Goal: Information Seeking & Learning: Learn about a topic

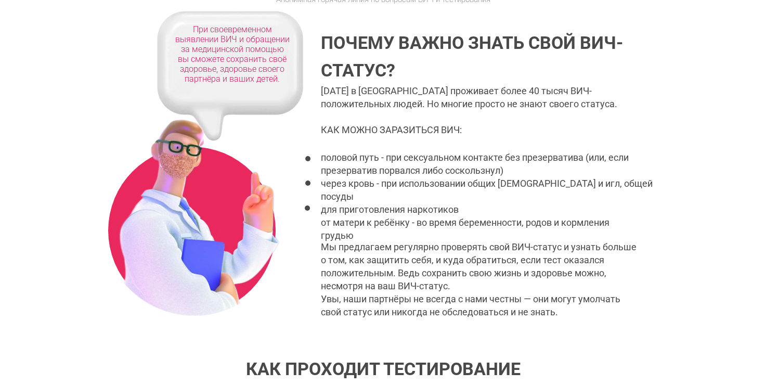
scroll to position [222, 0]
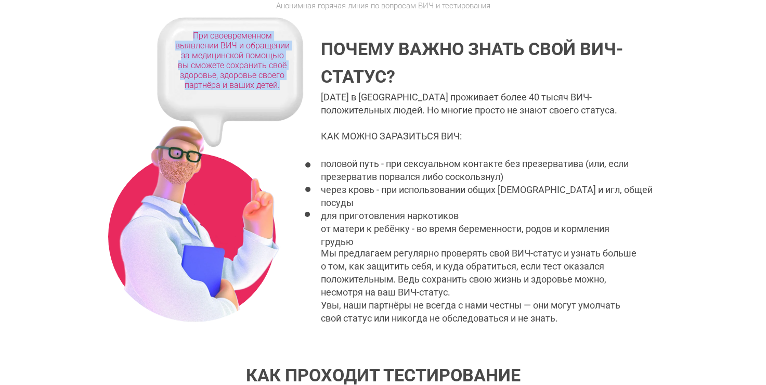
drag, startPoint x: 193, startPoint y: 36, endPoint x: 279, endPoint y: 88, distance: 100.5
click at [279, 88] on div "При своевременном выявлении ВИЧ и обращении за медицинской помощью вы сможете с…" at bounding box center [232, 60] width 114 height 59
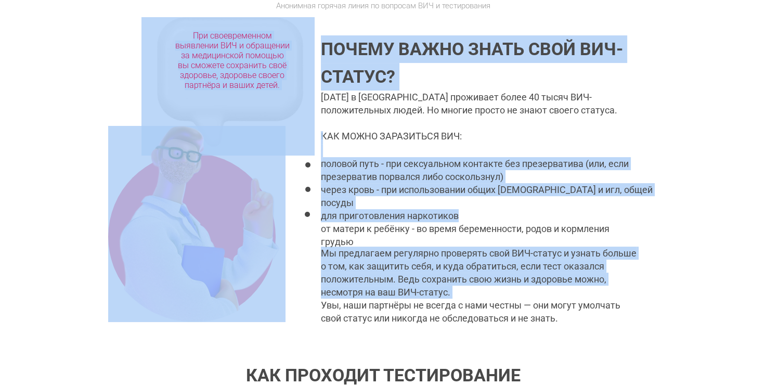
drag, startPoint x: 324, startPoint y: 48, endPoint x: 496, endPoint y: 205, distance: 233.4
click at [496, 205] on div "[DATE] в [GEOGRAPHIC_DATA] проживает более 40 тысяч ВИЧ-положительных людей. Но…" at bounding box center [383, 181] width 766 height 328
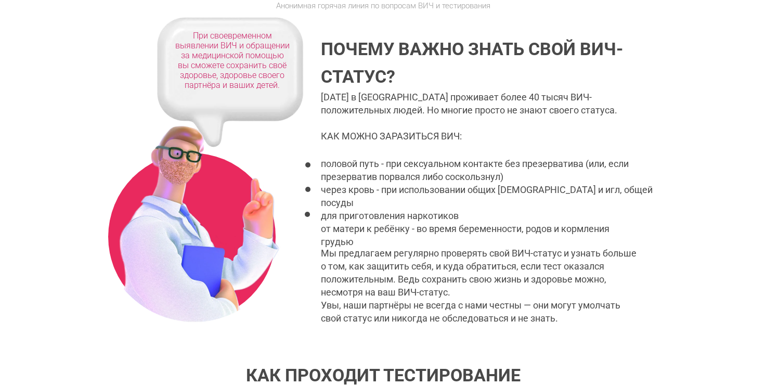
click at [597, 326] on div at bounding box center [383, 181] width 766 height 328
drag, startPoint x: 527, startPoint y: 316, endPoint x: 334, endPoint y: 58, distance: 322.1
click at [334, 58] on div "[DATE] в [GEOGRAPHIC_DATA] проживает более 40 тысяч ВИЧ-положительных людей. Но…" at bounding box center [383, 181] width 766 height 328
click at [414, 83] on div "Почему важно знать свой ВИЧ-статус?" at bounding box center [483, 62] width 324 height 55
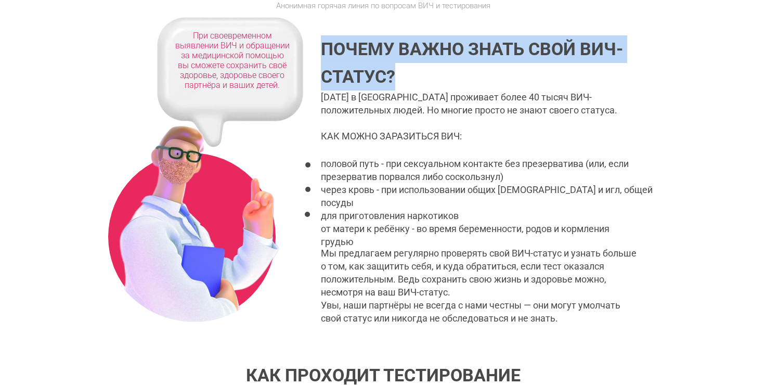
drag, startPoint x: 404, startPoint y: 82, endPoint x: 327, endPoint y: 54, distance: 82.1
click at [327, 54] on div "Почему важно знать свой ВИЧ-статус?" at bounding box center [483, 62] width 324 height 55
copy div "Почему важно знать свой ВИЧ-статус?"
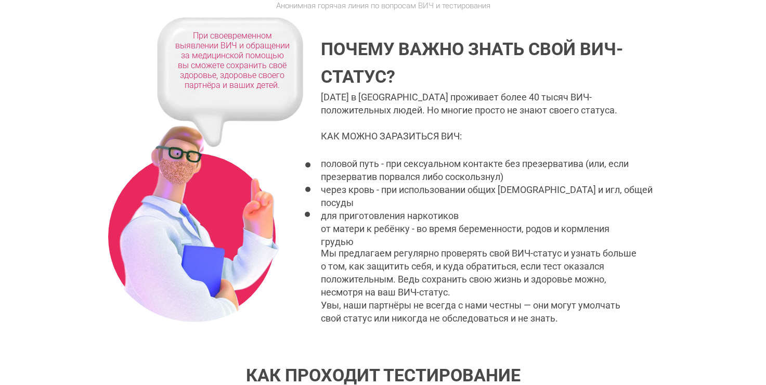
click at [323, 99] on div "[DATE] в [GEOGRAPHIC_DATA] проживает более 40 тысяч ВИЧ-положительных людей. Но…" at bounding box center [487, 207] width 333 height 234
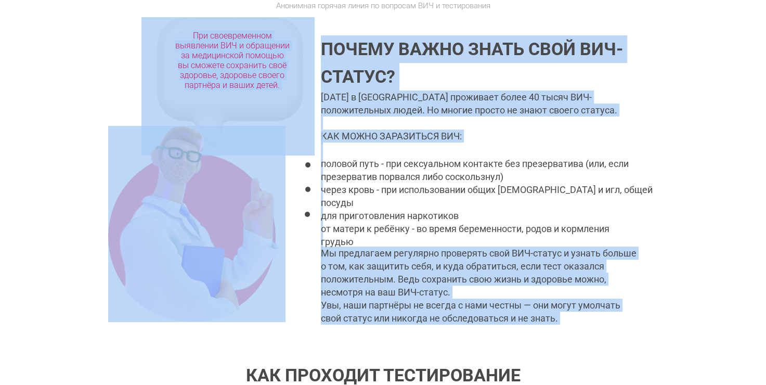
drag, startPoint x: 321, startPoint y: 98, endPoint x: 443, endPoint y: 141, distance: 129.8
click at [443, 141] on div "[DATE] в [GEOGRAPHIC_DATA] проживает более 40 тысяч ВИЧ-положительных людей. Но…" at bounding box center [383, 181] width 766 height 328
click at [443, 141] on div "половой путь - при сексуальном контакте без презерватива (или, если презерватив…" at bounding box center [487, 202] width 333 height 143
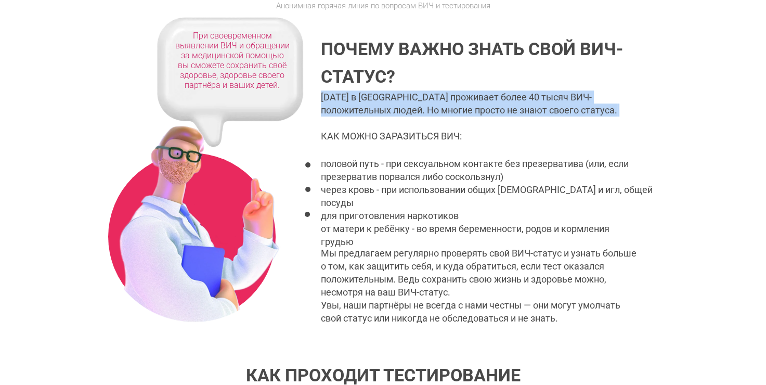
drag, startPoint x: 322, startPoint y: 96, endPoint x: 630, endPoint y: 117, distance: 308.6
click at [630, 117] on div "[DATE] в [GEOGRAPHIC_DATA] проживает более 40 тысяч ВИЧ-положительных людей. Но…" at bounding box center [487, 207] width 333 height 234
copy div "[DATE] в [GEOGRAPHIC_DATA] проживает более 40 тысяч ВИЧ-положительных людей. Но…"
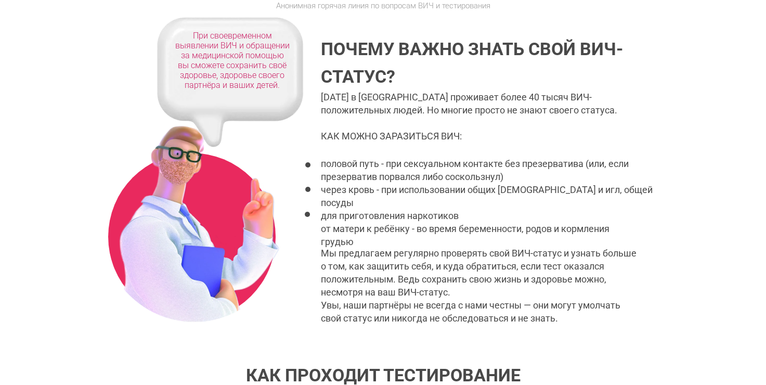
drag, startPoint x: 320, startPoint y: 137, endPoint x: 395, endPoint y: 143, distance: 75.1
click at [395, 143] on div "половой путь - при сексуальном контакте без презерватива (или, если презерватив…" at bounding box center [487, 202] width 333 height 143
drag, startPoint x: 399, startPoint y: 137, endPoint x: 332, endPoint y: 135, distance: 67.1
click at [332, 135] on div "половой путь - при сексуальном контакте без презерватива (или, если презерватив…" at bounding box center [487, 202] width 333 height 143
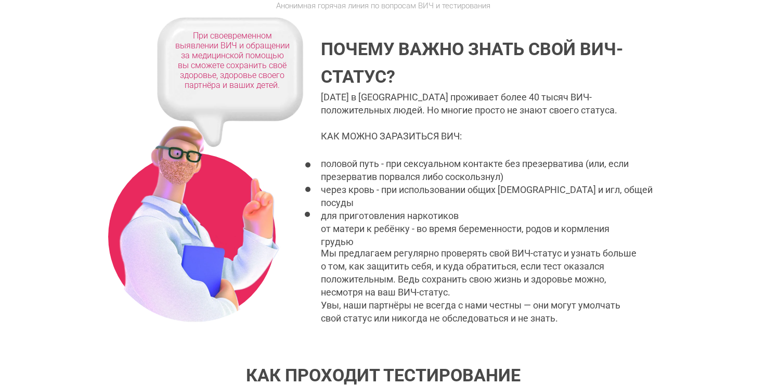
click at [324, 135] on div "половой путь - при сексуальном контакте без презерватива (или, если презерватив…" at bounding box center [487, 202] width 333 height 143
click at [459, 135] on div "половой путь - при сексуальном контакте без презерватива (или, если презерватив…" at bounding box center [487, 202] width 333 height 143
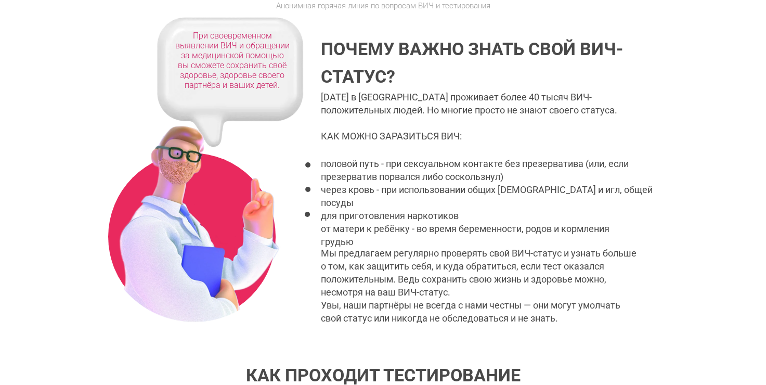
drag, startPoint x: 459, startPoint y: 135, endPoint x: 430, endPoint y: 138, distance: 29.8
click at [430, 138] on div "половой путь - при сексуальном контакте без презерватива (или, если презерватив…" at bounding box center [487, 202] width 333 height 143
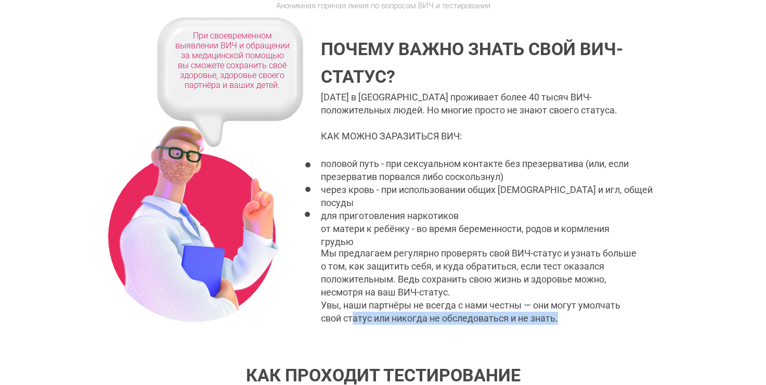
drag, startPoint x: 562, startPoint y: 318, endPoint x: 353, endPoint y: 322, distance: 209.1
click at [353, 322] on div "[DATE] в [GEOGRAPHIC_DATA] проживает более 40 тысяч ВИЧ-положительных людей. Но…" at bounding box center [487, 207] width 333 height 234
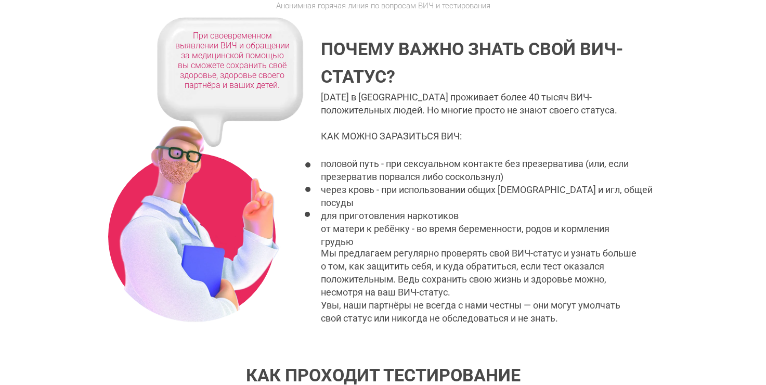
click at [491, 241] on div "половой путь - при сексуальном контакте без презерватива (или, если презерватив…" at bounding box center [487, 202] width 333 height 143
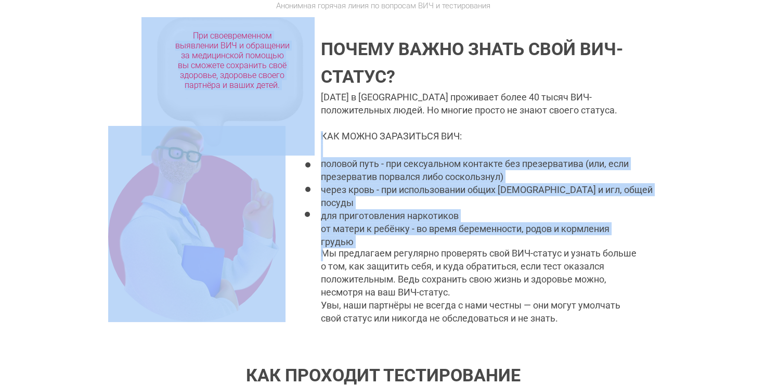
drag, startPoint x: 322, startPoint y: 252, endPoint x: 458, endPoint y: 297, distance: 143.1
click at [458, 297] on div "[DATE] в [GEOGRAPHIC_DATA] проживает более 40 тысяч ВИЧ-положительных людей. Но…" at bounding box center [383, 181] width 766 height 328
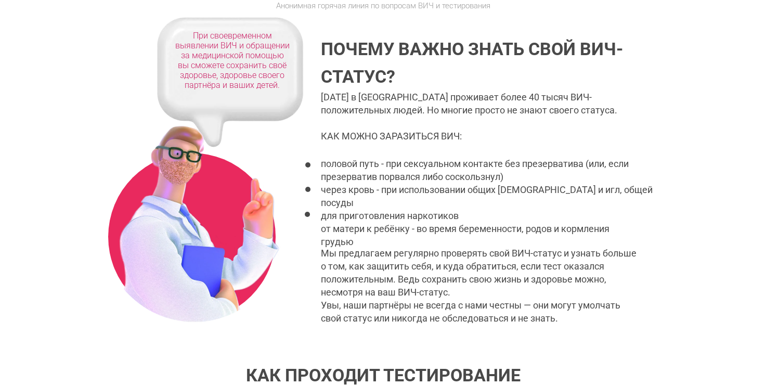
click at [565, 321] on div "[DATE] в [GEOGRAPHIC_DATA] проживает более 40 тысяч ВИЧ-положительных людей. Но…" at bounding box center [487, 207] width 333 height 234
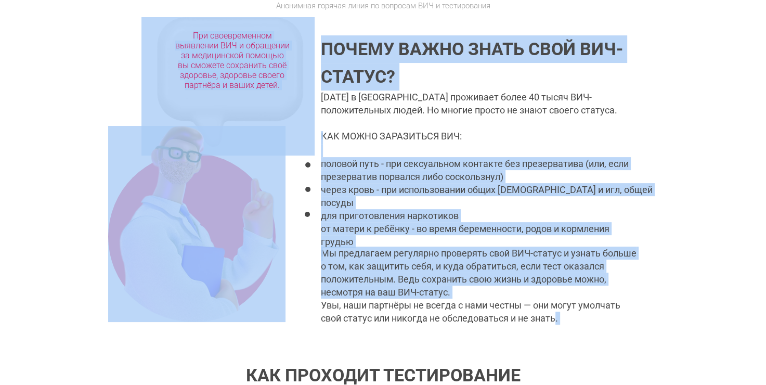
drag, startPoint x: 557, startPoint y: 318, endPoint x: 376, endPoint y: 260, distance: 190.1
click at [345, 260] on div "[DATE] в [GEOGRAPHIC_DATA] проживает более 40 тысяч ВИЧ-положительных людей. Но…" at bounding box center [383, 181] width 766 height 328
click at [443, 273] on div "Мы предлагаем регулярно проверять свой ВИЧ-статус и узнать больше о том, как за…" at bounding box center [487, 272] width 332 height 52
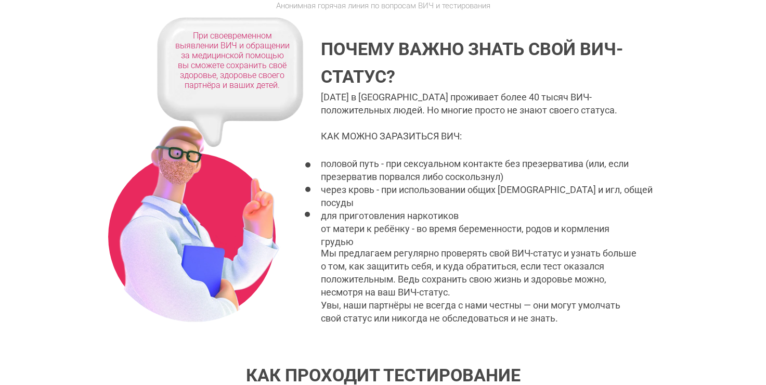
click at [405, 264] on div "Мы предлагаем регулярно проверять свой ВИЧ-статус и узнать больше о том, как за…" at bounding box center [487, 272] width 332 height 52
click at [327, 251] on div "половой путь - при сексуальном контакте без презерватива (или, если презерватив…" at bounding box center [487, 202] width 333 height 143
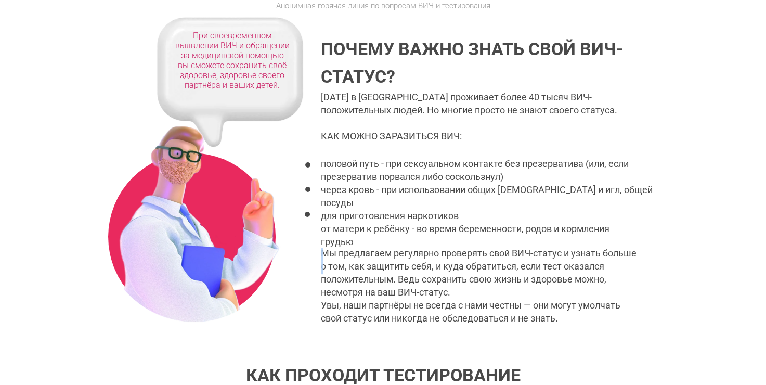
click at [327, 251] on div "половой путь - при сексуальном контакте без презерватива (или, если презерватив…" at bounding box center [487, 202] width 333 height 143
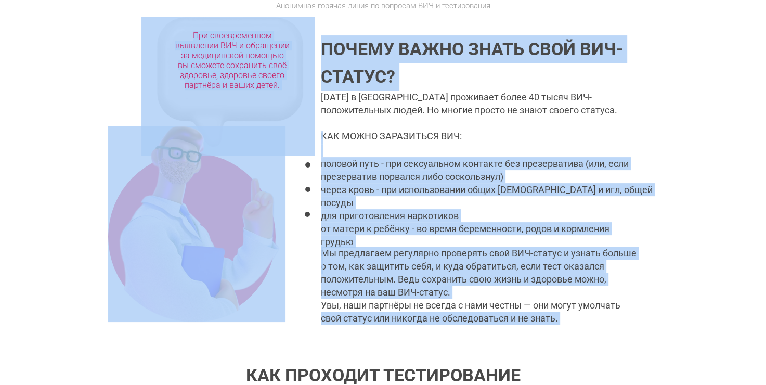
drag, startPoint x: 327, startPoint y: 251, endPoint x: 578, endPoint y: 316, distance: 260.1
click at [578, 316] on div "[DATE] в [GEOGRAPHIC_DATA] проживает более 40 тысяч ВИЧ-положительных людей. Но…" at bounding box center [383, 181] width 766 height 328
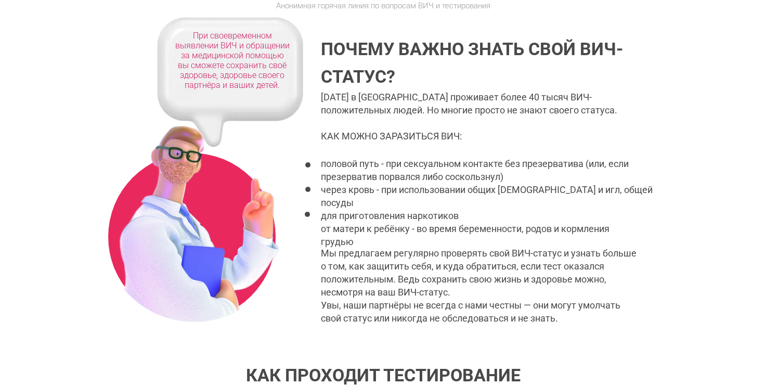
click at [551, 298] on div "[DATE] в [GEOGRAPHIC_DATA] проживает более 40 тысяч ВИЧ-положительных людей. Но…" at bounding box center [487, 207] width 333 height 234
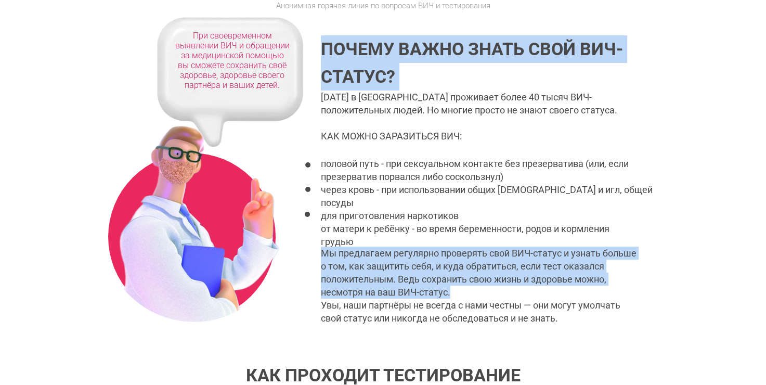
drag, startPoint x: 554, startPoint y: 320, endPoint x: 467, endPoint y: 293, distance: 91.0
click at [467, 293] on div "[DATE] в [GEOGRAPHIC_DATA] проживает более 40 тысяч ВИЧ-положительных людей. Но…" at bounding box center [383, 181] width 766 height 328
copy div "свой статус или никогда не обследоваться и не знать. Почему важно знать свой ВИ…"
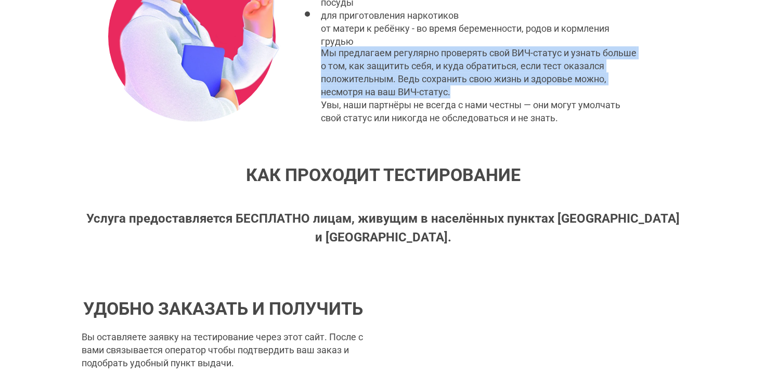
scroll to position [422, 0]
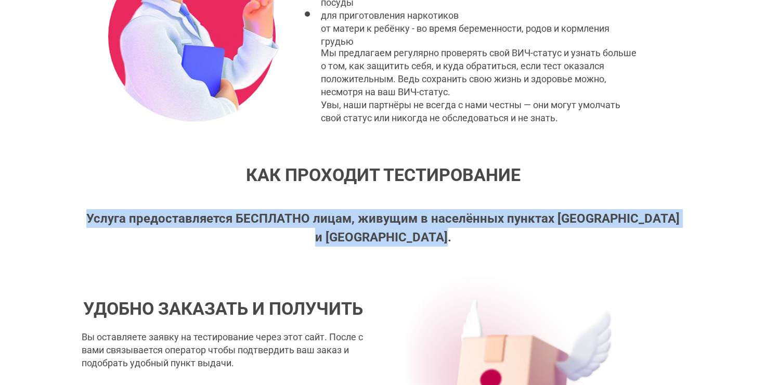
drag, startPoint x: 106, startPoint y: 218, endPoint x: 468, endPoint y: 240, distance: 363.1
click at [469, 241] on div "Услуга предоставляется БЕСПЛАТНО лицам, живущим в населённых пунктах [GEOGRAPHI…" at bounding box center [383, 217] width 603 height 59
copy strong "Услуга предоставляется БЕСПЛАТНО лицам, живущим в населённых пунктах [GEOGRAPHI…"
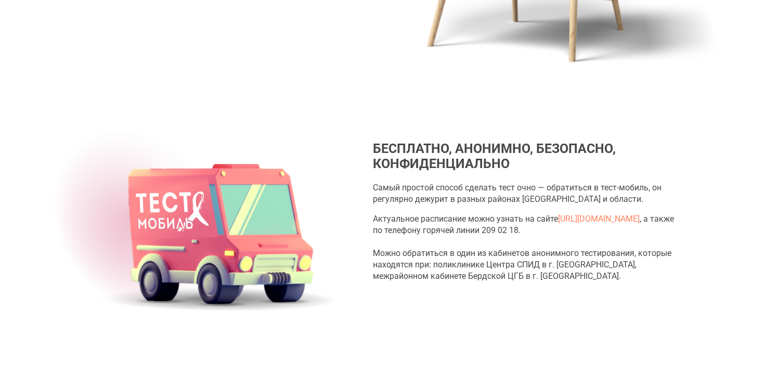
scroll to position [1536, 0]
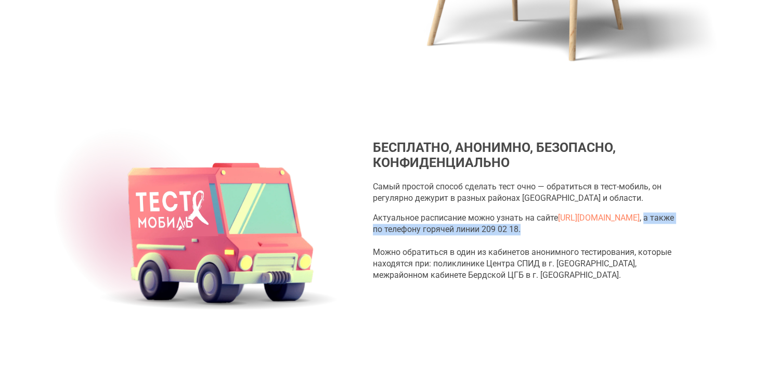
drag, startPoint x: 638, startPoint y: 219, endPoint x: 643, endPoint y: 228, distance: 10.3
click at [643, 228] on div "Актуальное расписание можно узнать на сайте [URL][DOMAIN_NAME] , а также по тел…" at bounding box center [529, 246] width 312 height 69
copy div "а также по телефону горячей линии 209 02 18."
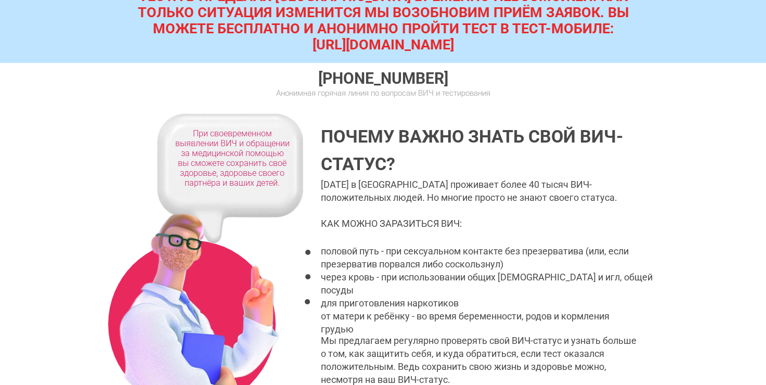
scroll to position [0, 0]
